Goal: Transaction & Acquisition: Purchase product/service

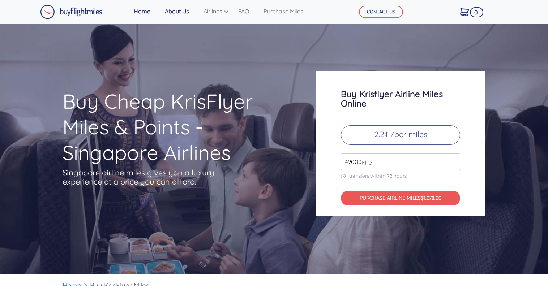
click at [183, 13] on link "About Us" at bounding box center [177, 11] width 30 height 14
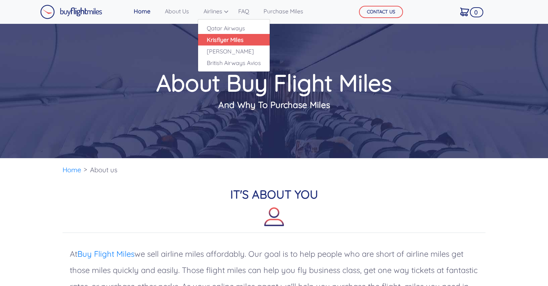
click at [218, 39] on link "Krisflyer Miles" at bounding box center [234, 40] width 72 height 12
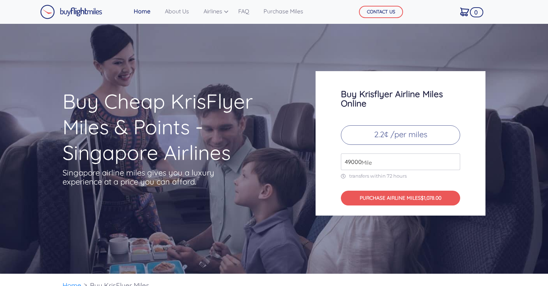
click at [356, 162] on input "49000" at bounding box center [400, 162] width 119 height 17
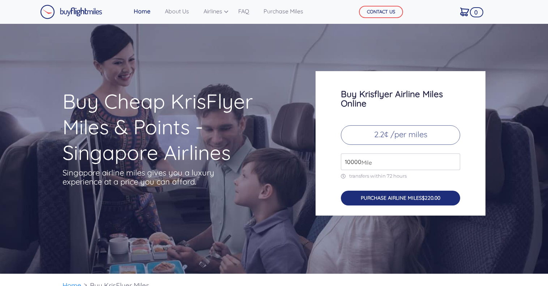
click at [395, 196] on button "PURCHASE AIRLINE MILES $220.00" at bounding box center [400, 198] width 119 height 15
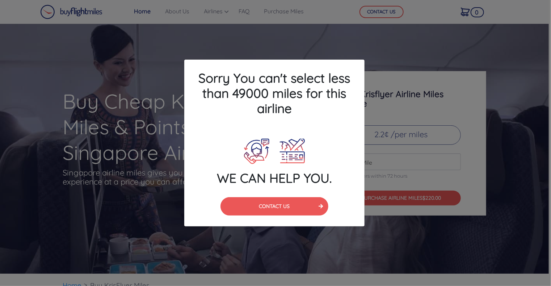
click at [440, 163] on div "Sorry You can't select less than 49000 miles for this airline WE CAN HELP YOU. …" at bounding box center [275, 143] width 551 height 286
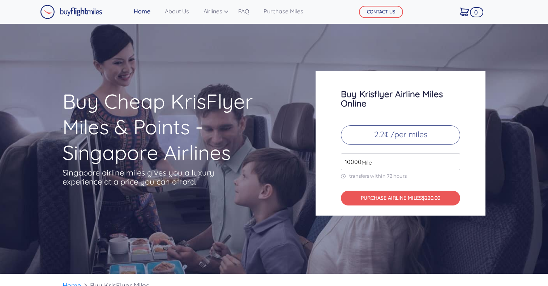
click at [350, 162] on input "10000" at bounding box center [400, 162] width 119 height 17
click at [356, 161] on input "100000" at bounding box center [400, 162] width 119 height 17
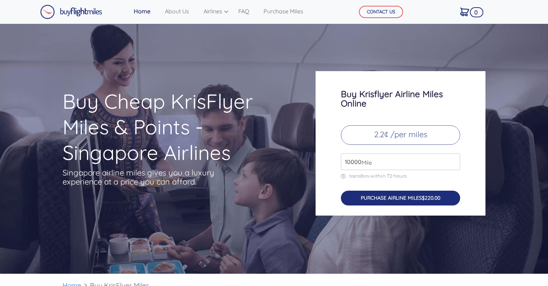
click at [373, 197] on button "PURCHASE AIRLINE MILES $220.00" at bounding box center [400, 198] width 119 height 15
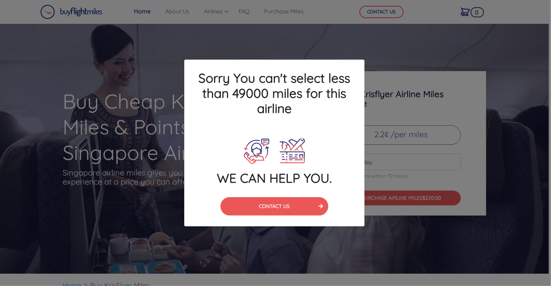
click at [373, 163] on div "Sorry You can't select less than 49000 miles for this airline WE CAN HELP YOU. …" at bounding box center [275, 143] width 551 height 286
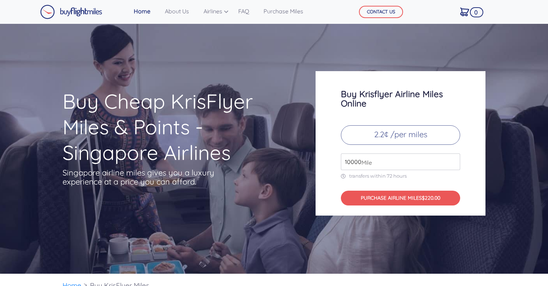
click at [360, 160] on span "Mile" at bounding box center [365, 162] width 14 height 9
click at [357, 162] on input "10000" at bounding box center [400, 162] width 119 height 17
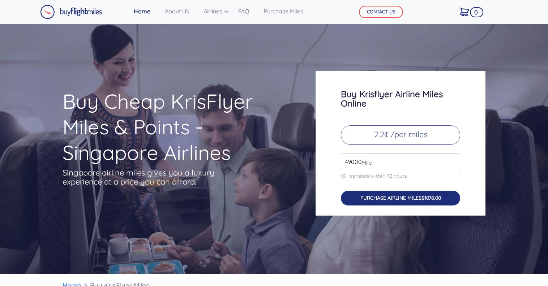
type input "49000"
click at [378, 199] on button "PURCHASE AIRLINE MILES $1078.00" at bounding box center [400, 198] width 119 height 15
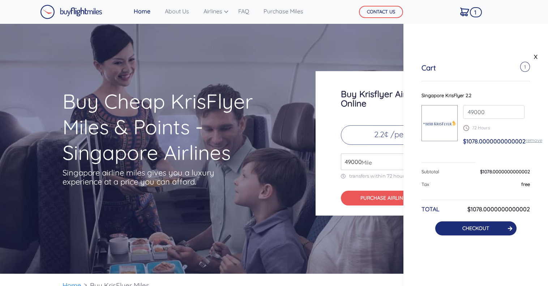
click at [477, 233] on button "CHECKOUT" at bounding box center [475, 229] width 81 height 14
click at [473, 227] on link "CHECKOUT" at bounding box center [476, 228] width 27 height 7
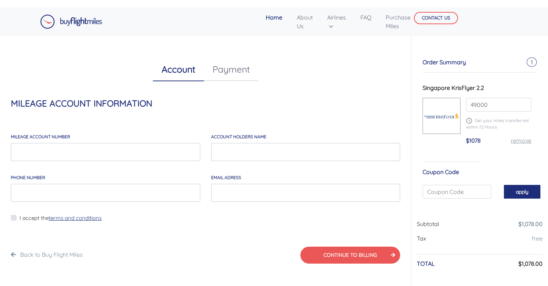
click at [512, 190] on button "apply" at bounding box center [522, 191] width 37 height 13
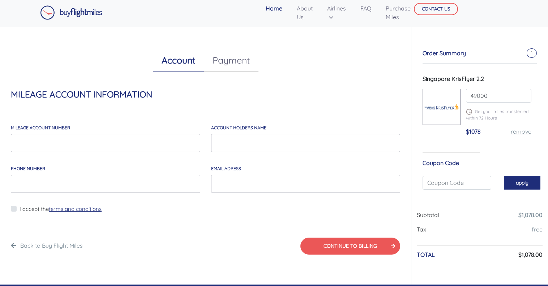
scroll to position [36, 0]
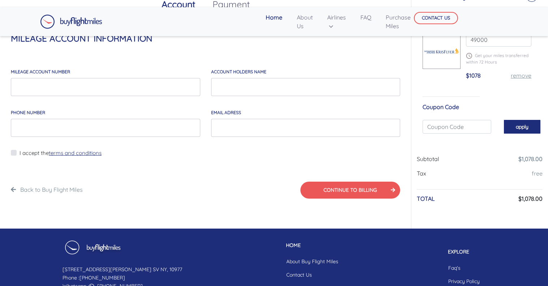
click at [522, 127] on button "apply" at bounding box center [522, 126] width 37 height 13
click at [477, 129] on input "text" at bounding box center [457, 127] width 69 height 14
click at [515, 126] on button "apply" at bounding box center [522, 126] width 37 height 13
click at [456, 122] on input "text" at bounding box center [457, 127] width 69 height 14
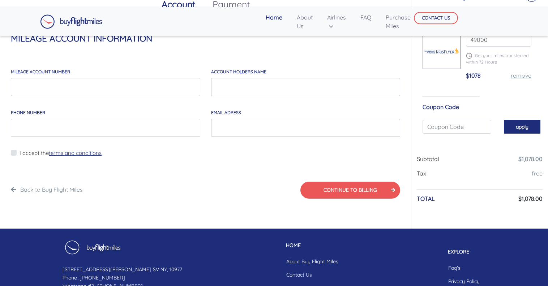
click at [526, 124] on button "apply" at bounding box center [522, 126] width 37 height 13
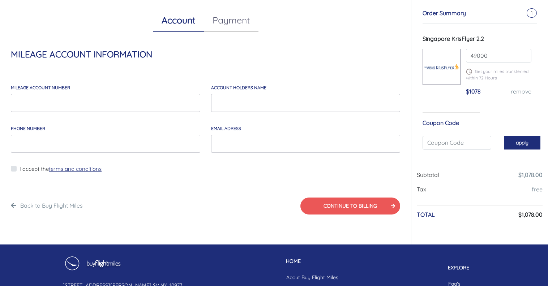
scroll to position [0, 0]
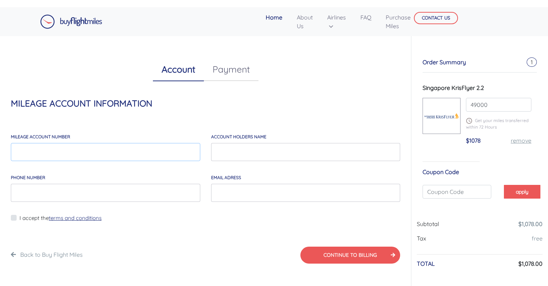
click at [126, 152] on input "MILEAGE account number" at bounding box center [106, 152] width 190 height 18
click at [365, 18] on link "FAQ" at bounding box center [366, 17] width 17 height 14
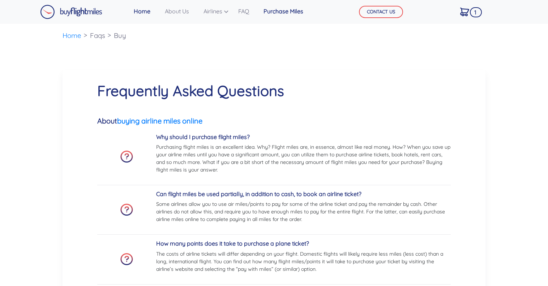
click at [283, 15] on link "Purchase Miles" at bounding box center [284, 11] width 46 height 14
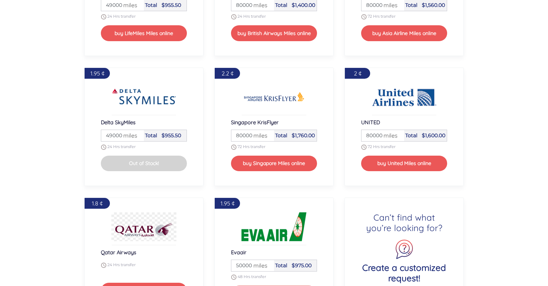
scroll to position [859, 0]
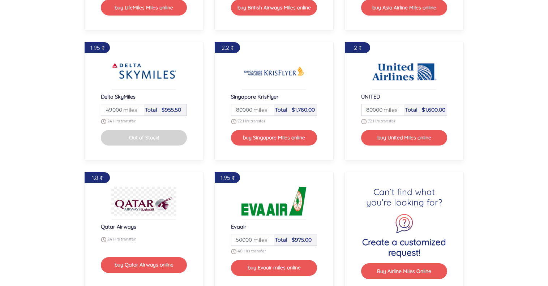
click at [241, 107] on input "80000" at bounding box center [253, 110] width 41 height 11
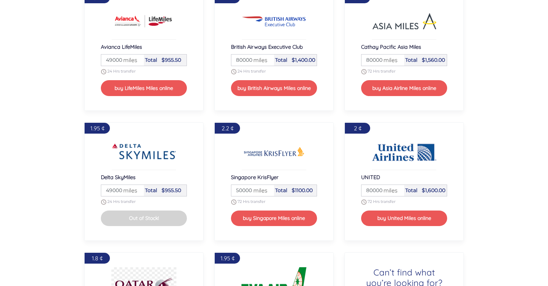
scroll to position [823, 0]
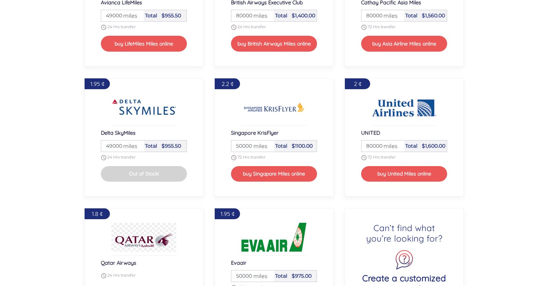
type input "50000"
